Goal: Information Seeking & Learning: Learn about a topic

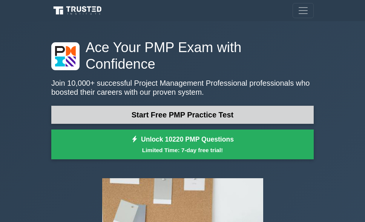
click at [131, 106] on link "Start Free PMP Practice Test" at bounding box center [182, 115] width 262 height 18
